Goal: Transaction & Acquisition: Book appointment/travel/reservation

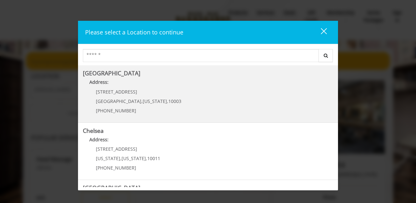
click at [179, 102] on Village "Greenwich Village Address: 60 E 8th St Manhattan , New York , 10003 (212) 598-1…" at bounding box center [208, 93] width 250 height 47
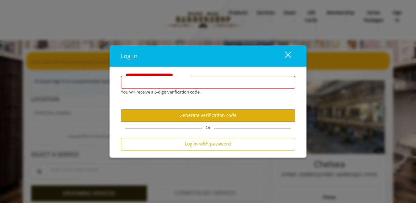
click at [209, 80] on input "**********" at bounding box center [208, 82] width 174 height 13
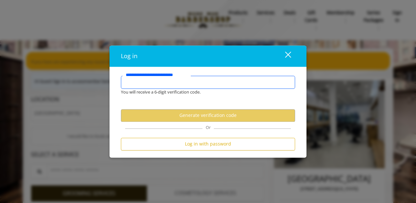
click at [208, 82] on input "**********" at bounding box center [208, 82] width 174 height 13
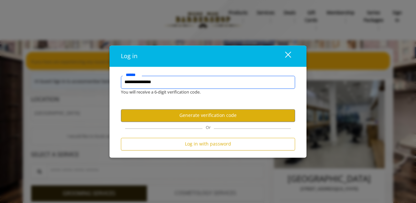
type input "**********"
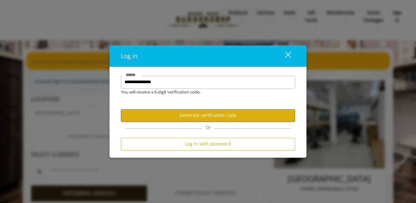
click at [239, 121] on button "Generate verification code" at bounding box center [208, 115] width 174 height 13
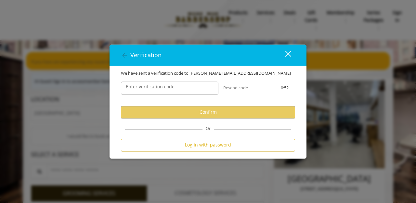
click at [175, 88] on label "Enter verification code" at bounding box center [150, 86] width 55 height 7
click at [175, 88] on input "Enter verification code" at bounding box center [170, 88] width 98 height 13
click at [162, 91] on input "Enter verification code" at bounding box center [170, 88] width 98 height 13
click at [171, 93] on input "Enter verification code" at bounding box center [170, 88] width 98 height 13
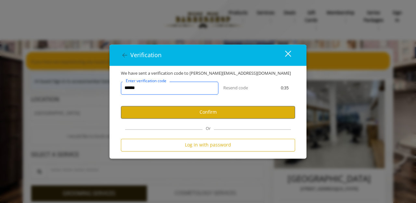
type input "******"
click at [209, 111] on button "Confirm" at bounding box center [208, 112] width 174 height 13
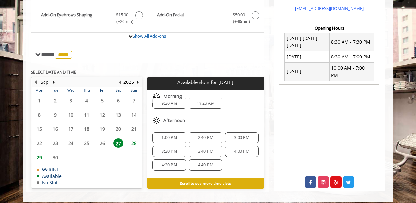
scroll to position [234, 0]
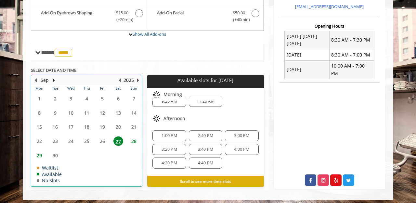
click at [136, 78] on button "Next Year" at bounding box center [137, 80] width 5 height 7
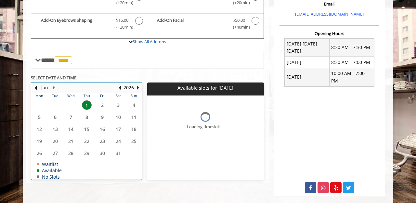
scroll to position [0, 0]
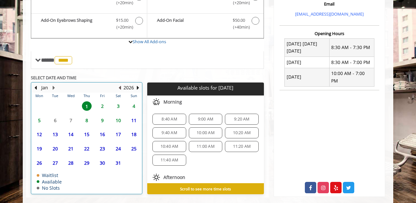
click at [121, 86] on button "Previous Year" at bounding box center [119, 87] width 5 height 7
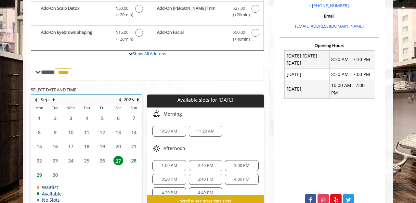
scroll to position [234, 0]
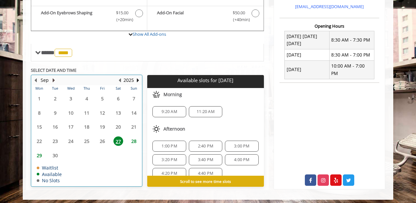
click at [53, 77] on button "Next Month" at bounding box center [53, 80] width 5 height 7
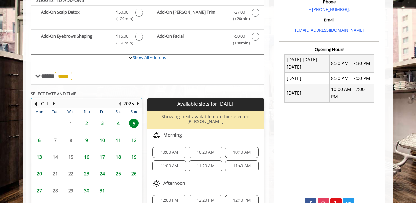
scroll to position [203, 0]
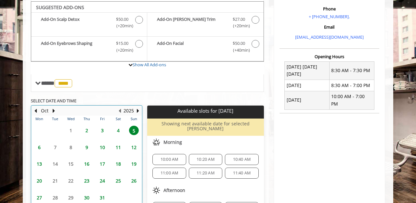
click at [73, 127] on table "Mon Tue Wed Thu Fri Sat Sun 29 30 1 2 3 4 5 6 7 8 9 10 11 12 13 14 15 16 17 18 …" at bounding box center [87, 175] width 110 height 119
click at [38, 110] on div "Oct" at bounding box center [44, 111] width 13 height 8
click at [37, 109] on button "Previous Month" at bounding box center [35, 110] width 5 height 7
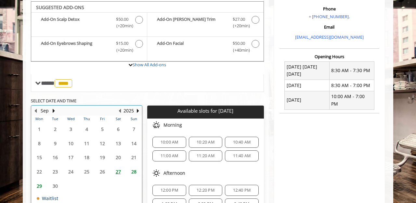
click at [53, 183] on table "Mon Tue Wed Thu Fri Sat Sun 1 2 3 4 5 6 7 8 9 10 11 12 13 14 15 16 17 18 19 20 …" at bounding box center [87, 166] width 110 height 101
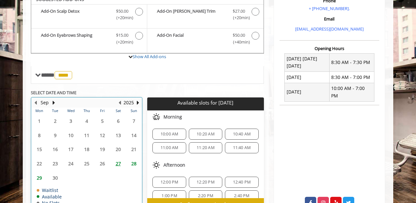
scroll to position [234, 0]
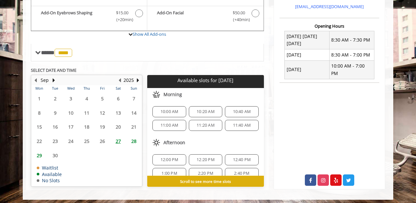
click at [41, 151] on span "29" at bounding box center [39, 155] width 10 height 9
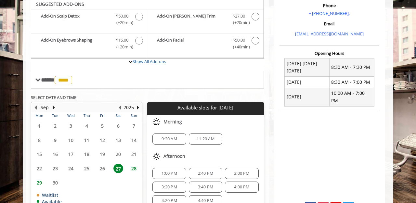
scroll to position [203, 0]
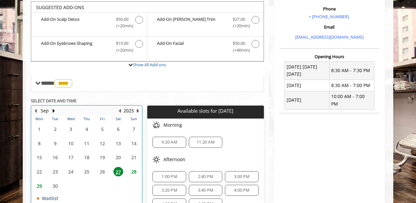
click at [139, 107] on button "Next Year" at bounding box center [137, 110] width 5 height 7
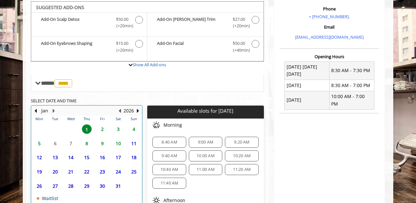
click at [122, 108] on button "Previous Year" at bounding box center [119, 110] width 5 height 7
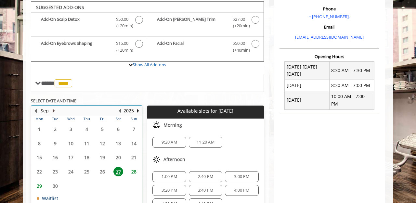
click at [53, 109] on button "Next Month" at bounding box center [53, 110] width 5 height 7
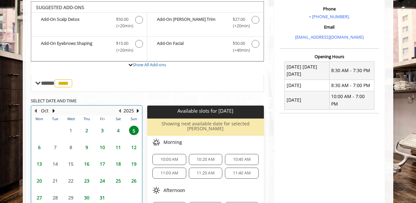
click at [37, 111] on button "Previous Month" at bounding box center [35, 110] width 5 height 7
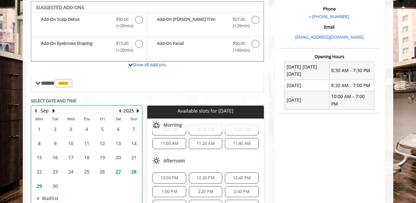
scroll to position [19, 0]
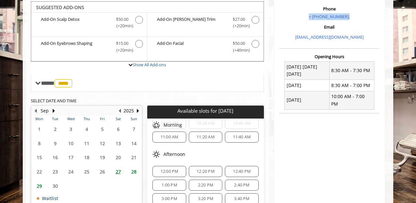
drag, startPoint x: 337, startPoint y: 14, endPoint x: 310, endPoint y: 16, distance: 27.7
click at [310, 16] on p "+ [PHONE_NUMBER]." at bounding box center [329, 16] width 97 height 7
copy link "+ [PHONE_NUMBER]."
click at [355, 18] on p "+ [PHONE_NUMBER]." at bounding box center [329, 16] width 97 height 7
drag, startPoint x: 352, startPoint y: 15, endPoint x: 317, endPoint y: 17, distance: 35.8
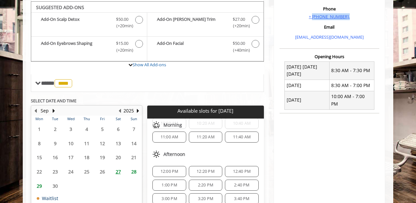
click at [317, 17] on p "+ [PHONE_NUMBER]." at bounding box center [329, 16] width 97 height 7
copy link "[PHONE_NUMBER]."
click at [38, 182] on span "29" at bounding box center [39, 186] width 10 height 9
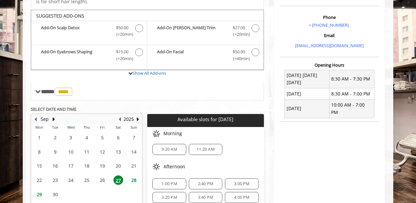
scroll to position [7, 0]
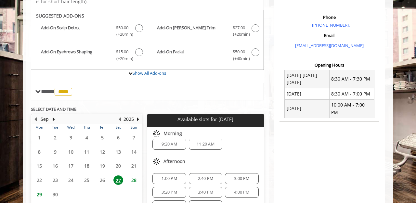
click at [208, 177] on span "2:40 PM" at bounding box center [205, 178] width 15 height 5
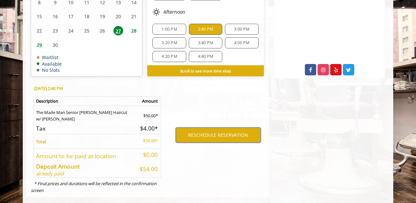
scroll to position [336, 0]
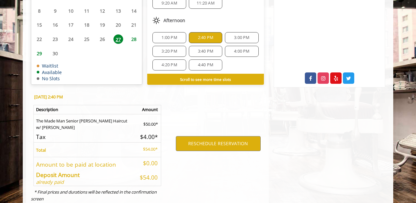
click at [42, 52] on span "29" at bounding box center [39, 53] width 10 height 9
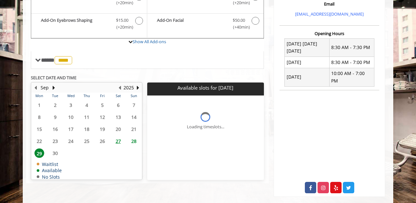
scroll to position [0, 0]
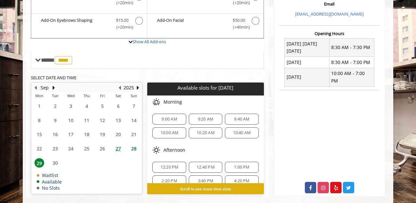
click at [208, 165] on span "12:40 PM" at bounding box center [206, 167] width 18 height 5
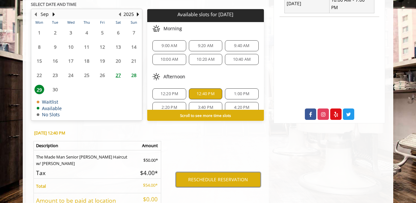
scroll to position [26, 0]
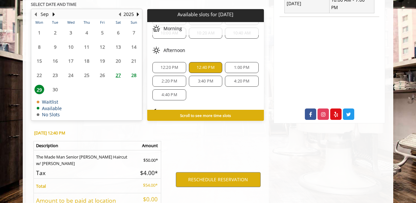
click at [244, 51] on div "Afternoon" at bounding box center [205, 50] width 116 height 13
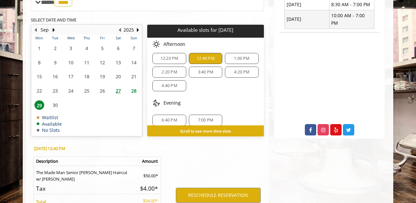
scroll to position [39, 0]
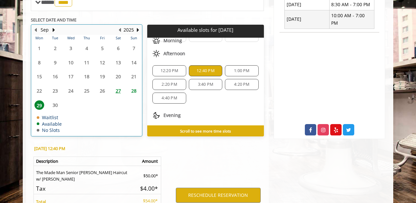
click at [52, 101] on table "Mon Tue Wed Thu Fri Sat Sun 1 2 3 4 5 6 7 8 9 10 11 12 13 14 15 16 17 18 19 20 …" at bounding box center [87, 85] width 110 height 101
click at [53, 101] on table "Mon Tue Wed Thu Fri Sat Sun 1 2 3 4 5 6 7 8 9 10 11 12 13 14 15 16 17 18 19 20 …" at bounding box center [87, 85] width 110 height 101
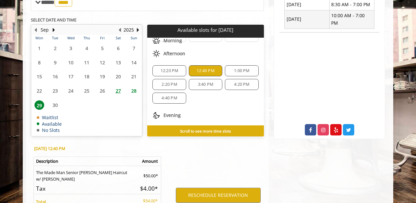
click at [121, 88] on span "27" at bounding box center [119, 90] width 10 height 9
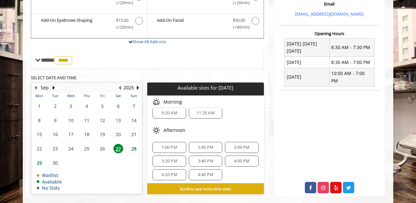
scroll to position [7, 0]
click at [136, 146] on span "28" at bounding box center [134, 148] width 10 height 9
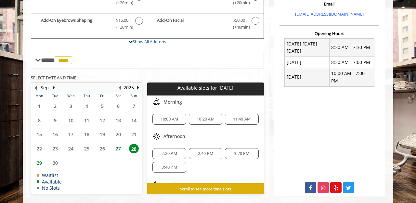
scroll to position [211, 0]
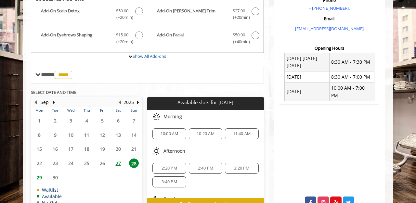
click at [120, 163] on span "27" at bounding box center [119, 163] width 10 height 9
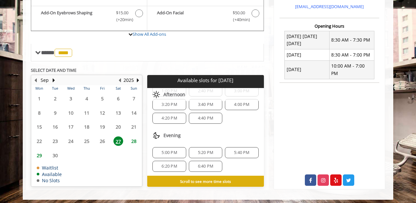
scroll to position [54, 0]
click at [43, 151] on span "29" at bounding box center [39, 155] width 10 height 9
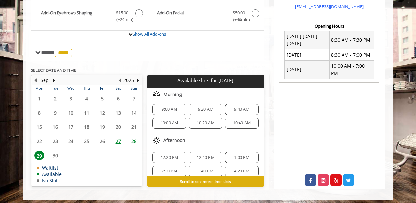
scroll to position [9, 0]
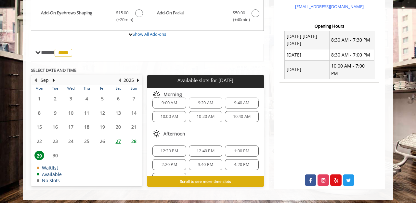
click at [162, 162] on span "2:20 PM" at bounding box center [169, 164] width 15 height 5
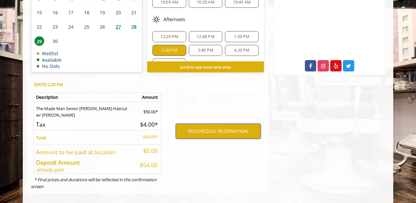
scroll to position [347, 0]
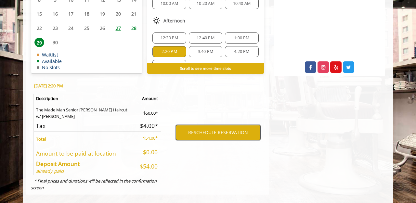
click at [204, 132] on button "RESCHEDULE RESERVATION" at bounding box center [218, 132] width 85 height 15
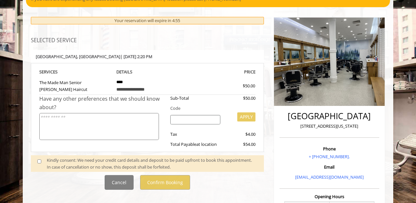
scroll to position [75, 0]
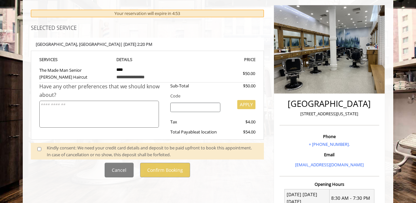
click at [46, 149] on span at bounding box center [42, 152] width 19 height 14
click at [42, 148] on span at bounding box center [42, 152] width 19 height 14
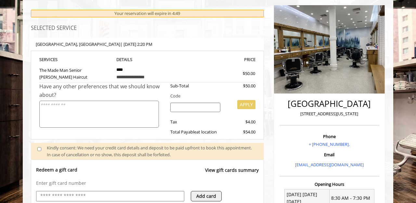
scroll to position [132, 0]
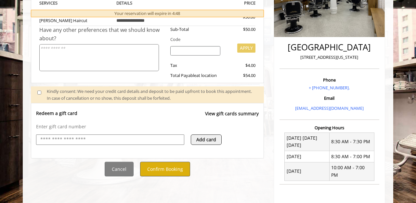
click at [157, 170] on button "Confirm Booking" at bounding box center [165, 169] width 50 height 15
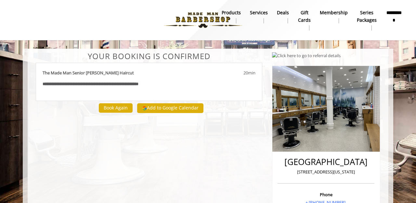
click at [182, 111] on button "Add to Google Calendar" at bounding box center [170, 108] width 66 height 10
